Goal: Transaction & Acquisition: Purchase product/service

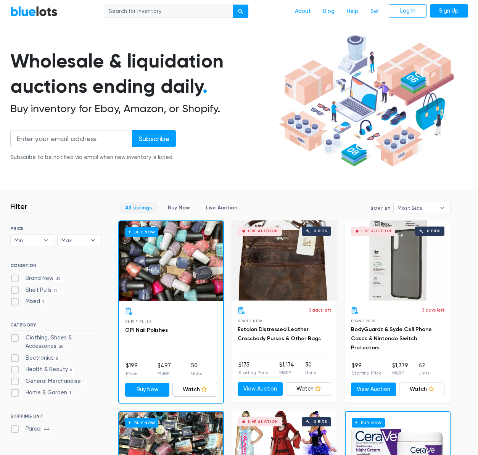
scroll to position [35, 0]
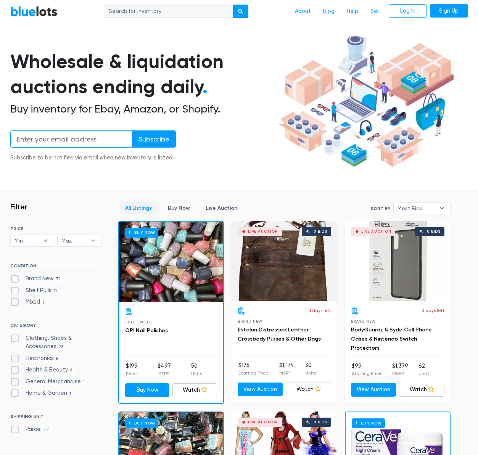
click at [103, 136] on input "email" at bounding box center [71, 139] width 122 height 17
click at [165, 19] on nav "BlueLots About Blog Help Sell Log In Sign Up" at bounding box center [239, 11] width 478 height 23
click at [165, 14] on input "search" at bounding box center [169, 12] width 130 height 14
type input "perfume"
click at [233, 5] on button "submit" at bounding box center [240, 12] width 15 height 14
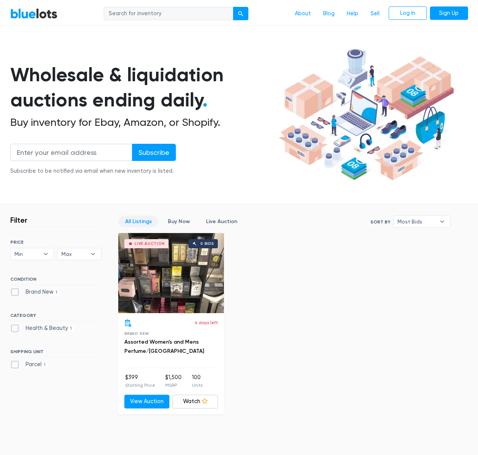
scroll to position [75, 0]
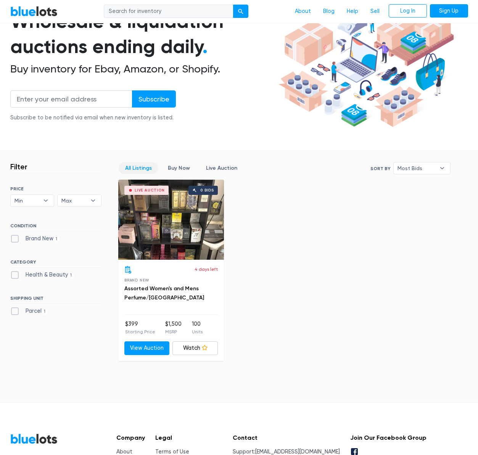
click at [209, 260] on div "4 days left Brand New Assorted Women's and Mens Perfume/cologne $399 Starting P…" at bounding box center [171, 310] width 106 height 101
click at [170, 224] on div "Live Auction 0 bids" at bounding box center [171, 220] width 106 height 80
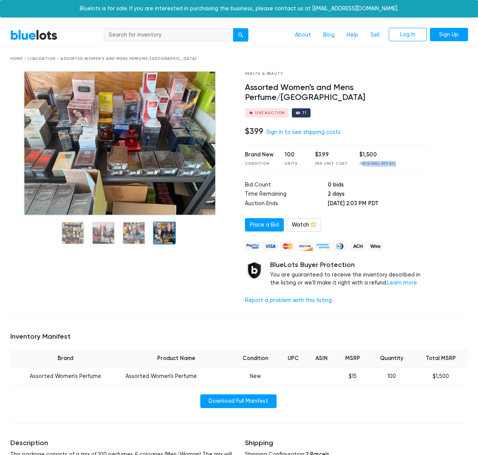
drag, startPoint x: 358, startPoint y: 153, endPoint x: 389, endPoint y: 152, distance: 30.2
click at [402, 156] on div "Brand New Condition 100 Units $3.99 Per Unit Cost $1,500 Original Retail" at bounding box center [337, 159] width 184 height 26
drag, startPoint x: 373, startPoint y: 147, endPoint x: 393, endPoint y: 150, distance: 20.1
click at [392, 150] on div "Brand New Condition 100 Units $3.99 Per Unit Cost $1,500 Original Retail" at bounding box center [337, 159] width 184 height 26
click at [419, 181] on td "0 bids" at bounding box center [378, 186] width 101 height 10
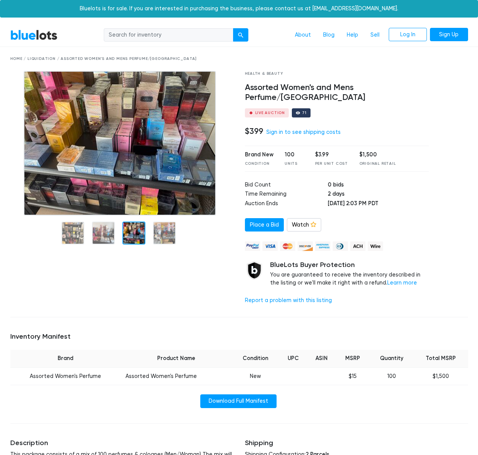
click at [139, 139] on img at bounding box center [120, 143] width 192 height 145
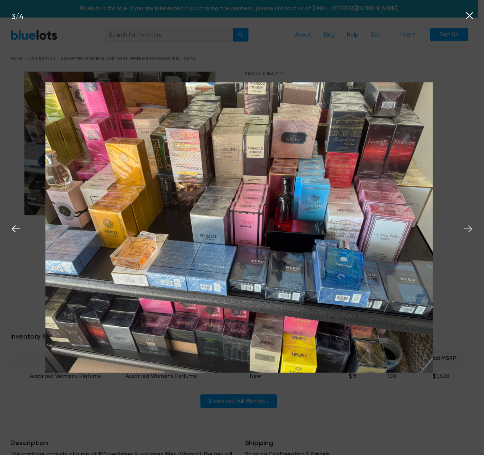
click at [469, 231] on icon at bounding box center [468, 229] width 8 height 7
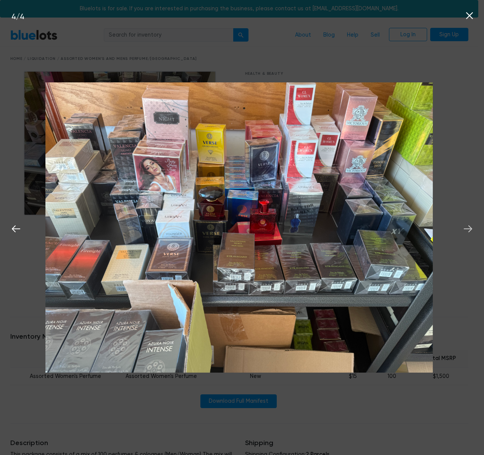
click at [469, 231] on icon at bounding box center [468, 229] width 8 height 7
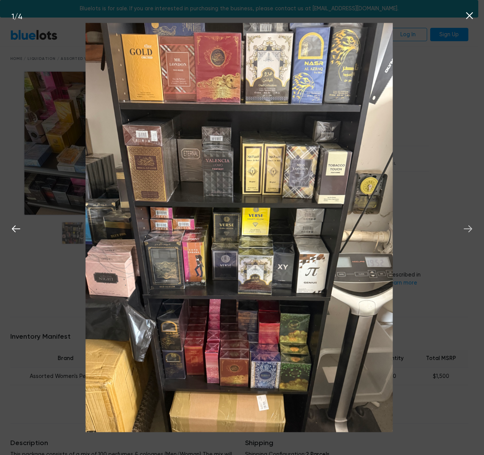
click at [471, 230] on icon at bounding box center [468, 229] width 8 height 7
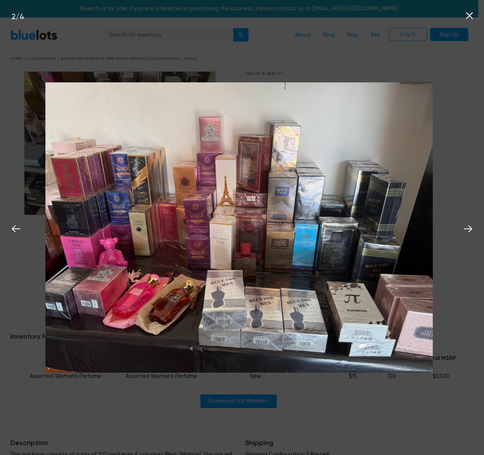
click at [473, 15] on icon at bounding box center [469, 15] width 11 height 11
